Goal: Subscribe to service/newsletter

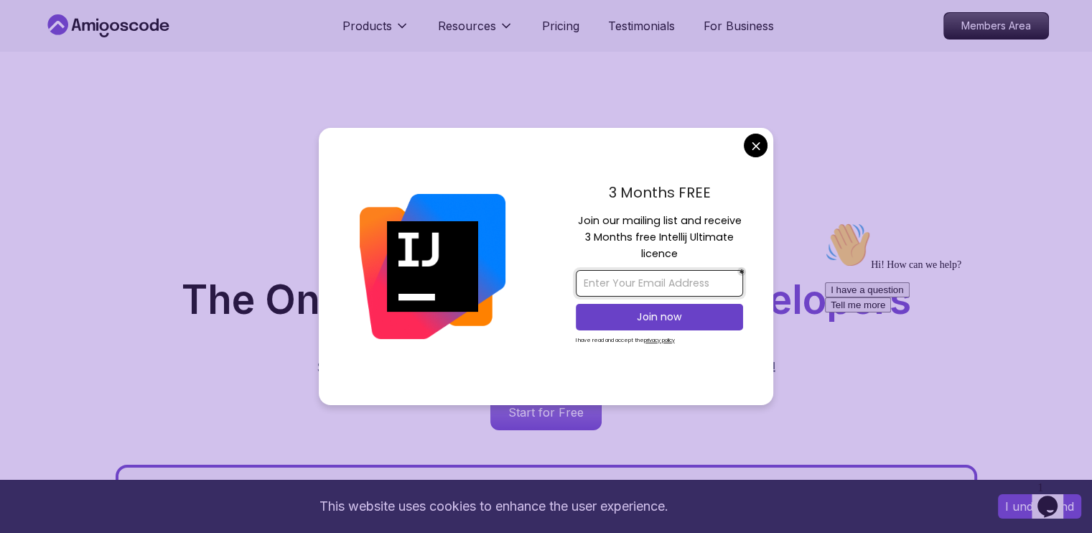
click at [681, 287] on input "email" at bounding box center [659, 283] width 167 height 27
type input "[EMAIL_ADDRESS][DOMAIN_NAME]"
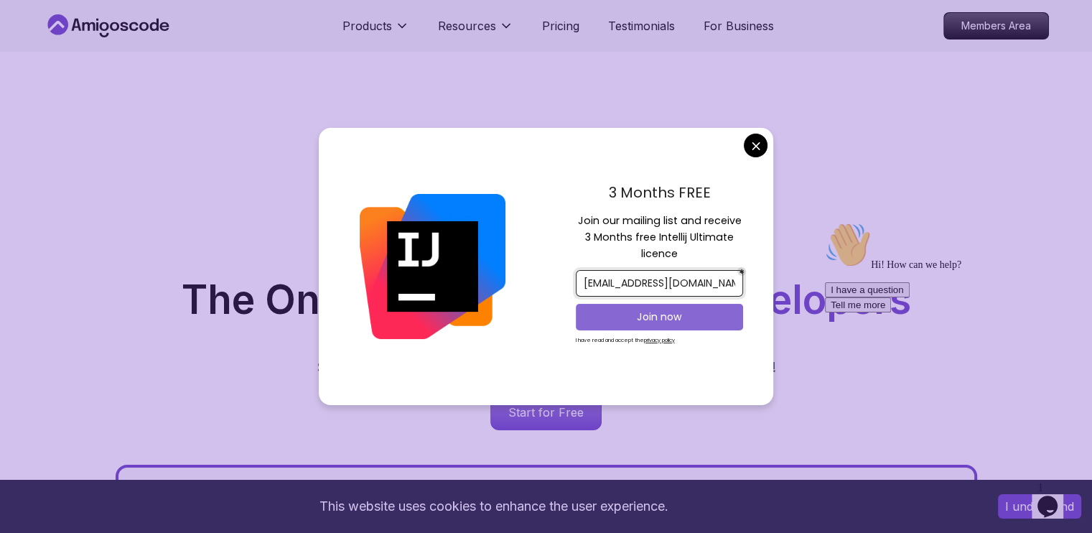
click at [674, 324] on button "Join now" at bounding box center [659, 317] width 167 height 27
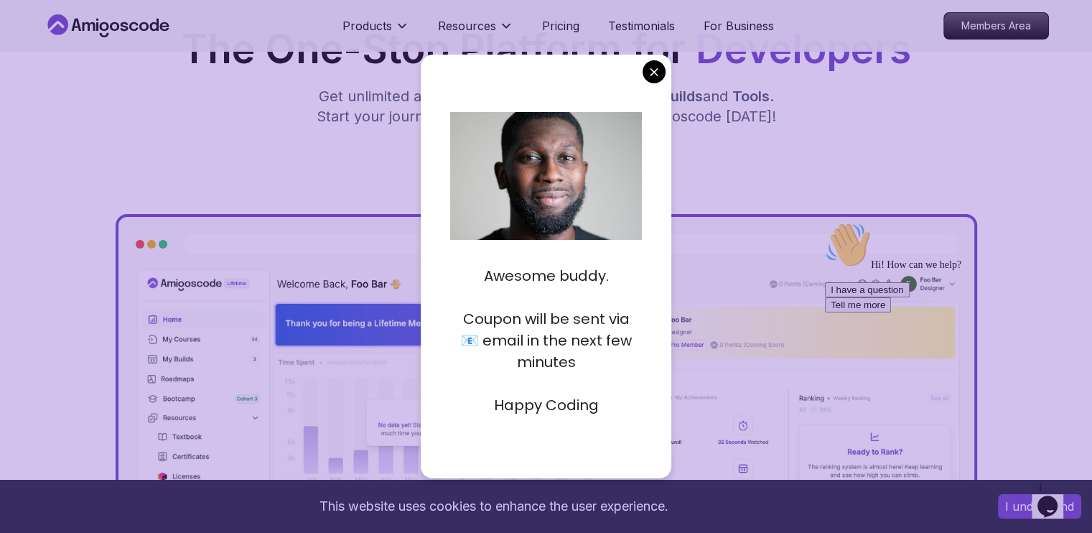
scroll to position [287, 0]
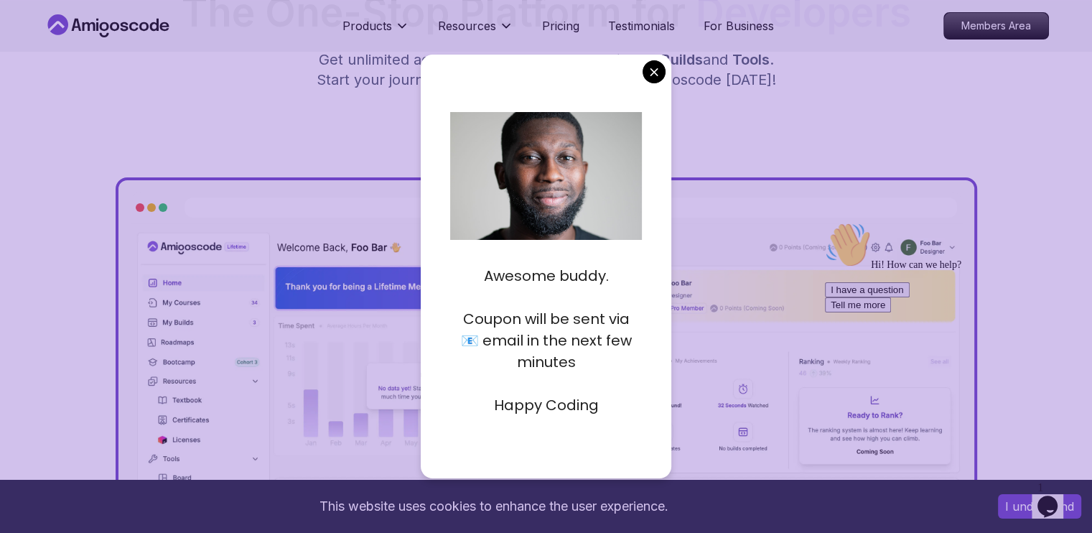
click at [564, 411] on p "Happy Coding" at bounding box center [546, 405] width 192 height 22
click at [566, 393] on p at bounding box center [546, 384] width 192 height 22
